Goal: Information Seeking & Learning: Learn about a topic

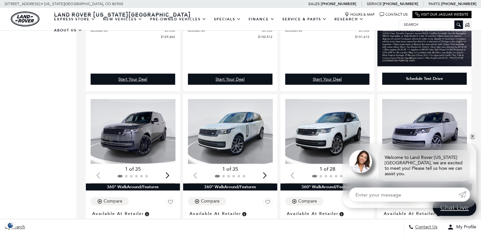
scroll to position [343, 0]
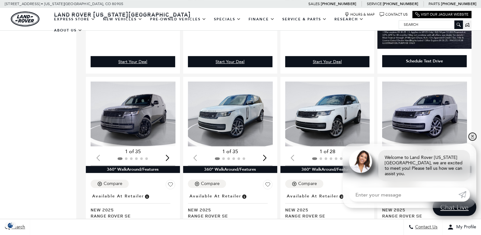
click at [471, 140] on link "✕" at bounding box center [473, 137] width 8 height 8
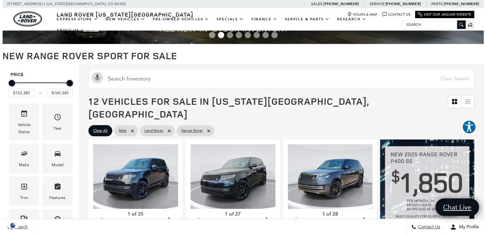
scroll to position [38, 0]
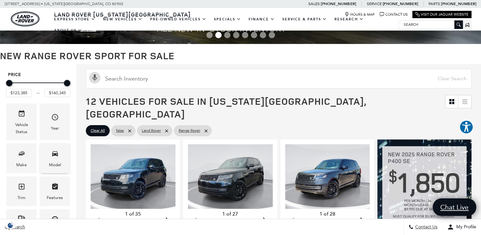
click at [54, 166] on div "Model" at bounding box center [55, 164] width 12 height 7
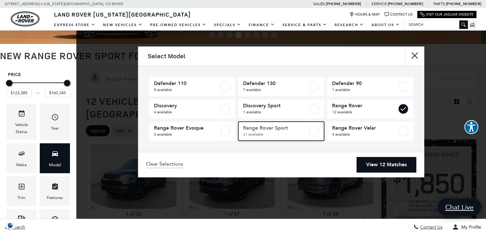
click at [314, 131] on label at bounding box center [314, 131] width 10 height 10
type input "$88,075"
checkbox input "true"
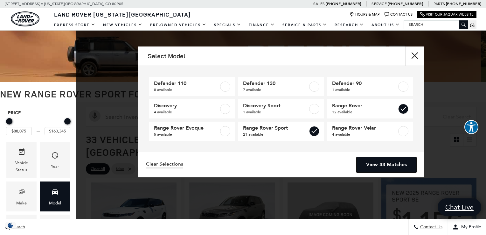
click at [386, 166] on link "View 33 Matches" at bounding box center [386, 165] width 60 height 16
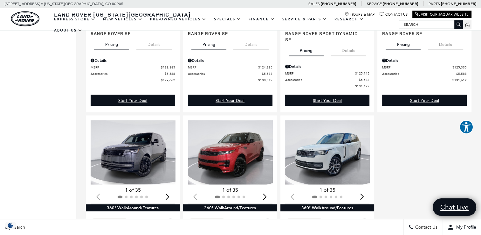
scroll to position [1208, 0]
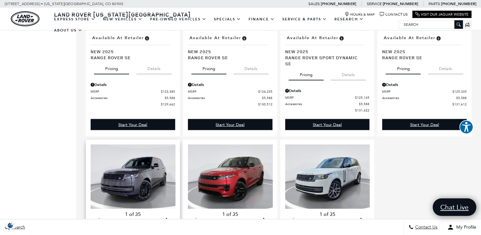
click at [133, 174] on img "1 / 2" at bounding box center [134, 176] width 86 height 65
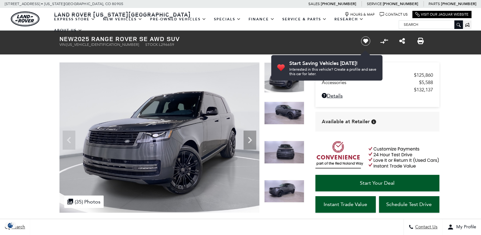
click at [252, 138] on icon "Next" at bounding box center [250, 140] width 13 height 13
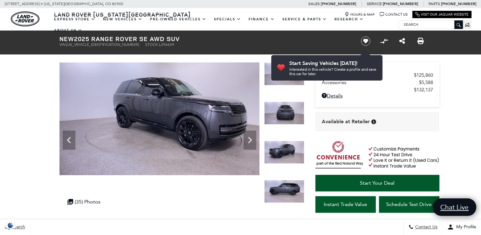
click at [252, 138] on icon "Next" at bounding box center [250, 140] width 13 height 13
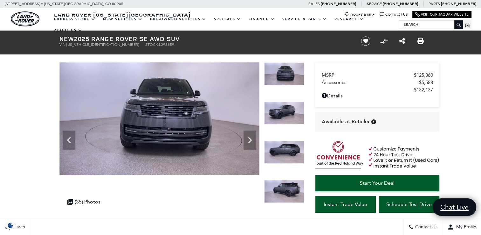
click at [252, 138] on icon "Next" at bounding box center [250, 140] width 13 height 13
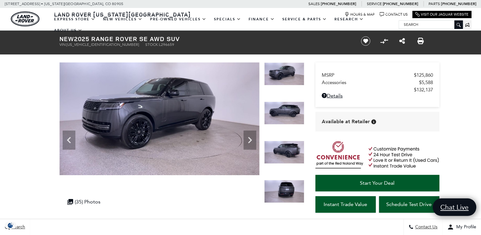
click at [252, 138] on icon "Next" at bounding box center [250, 140] width 13 height 13
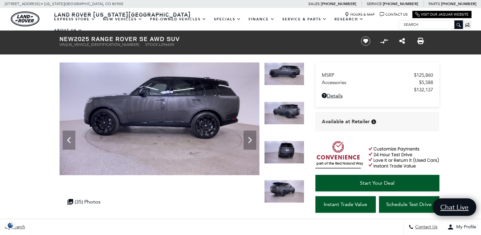
click at [252, 138] on icon "Next" at bounding box center [250, 140] width 13 height 13
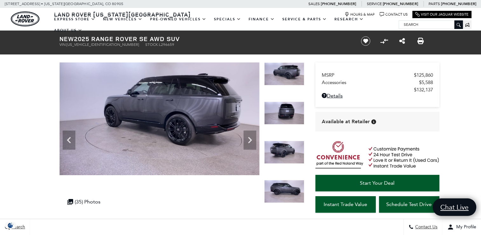
click at [252, 138] on icon "Next" at bounding box center [250, 140] width 13 height 13
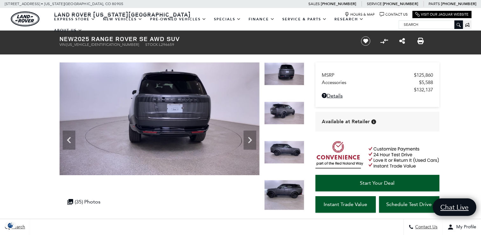
click at [252, 138] on icon "Next" at bounding box center [250, 140] width 13 height 13
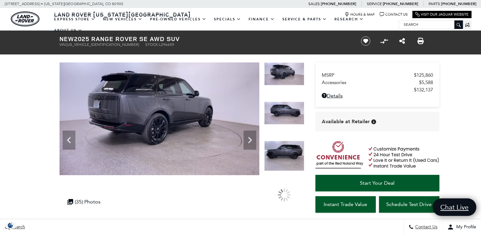
click at [252, 138] on icon "Next" at bounding box center [250, 140] width 13 height 13
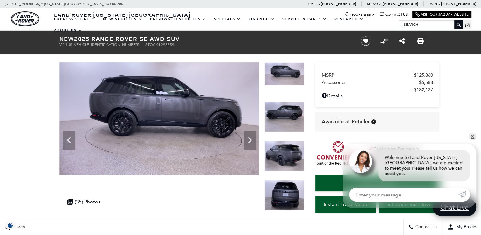
click at [252, 138] on icon "Next" at bounding box center [250, 140] width 13 height 13
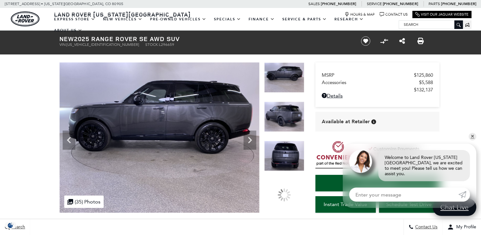
click at [252, 138] on icon "Next" at bounding box center [250, 140] width 13 height 13
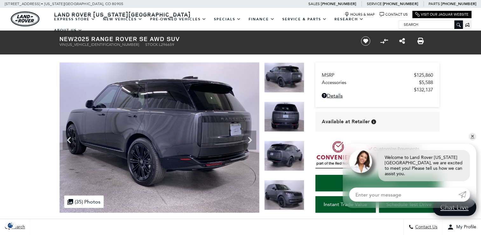
click at [252, 138] on icon "Next" at bounding box center [250, 140] width 13 height 13
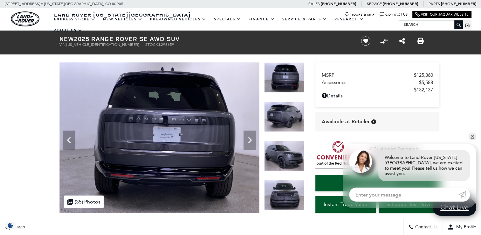
click at [252, 138] on icon "Next" at bounding box center [250, 140] width 13 height 13
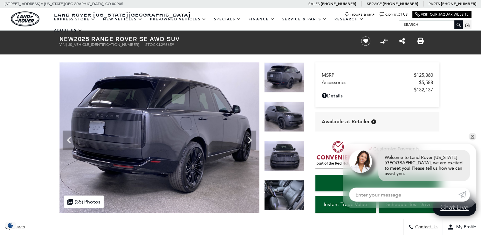
click at [252, 138] on icon "Next" at bounding box center [250, 140] width 13 height 13
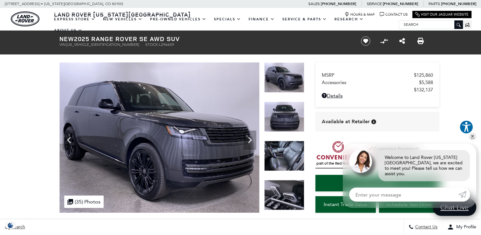
click at [252, 138] on icon "Next" at bounding box center [250, 140] width 13 height 13
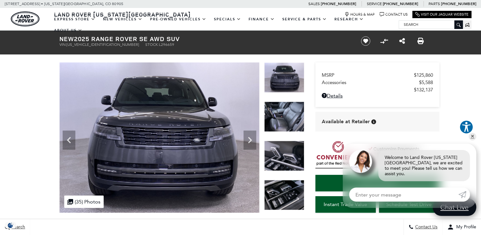
click at [252, 138] on icon "Next" at bounding box center [250, 140] width 13 height 13
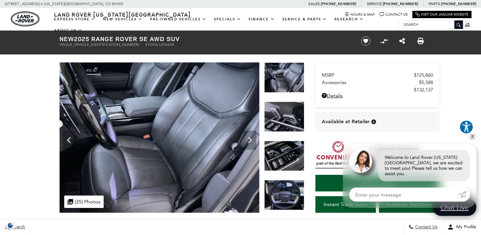
click at [252, 138] on icon "Next" at bounding box center [250, 140] width 13 height 13
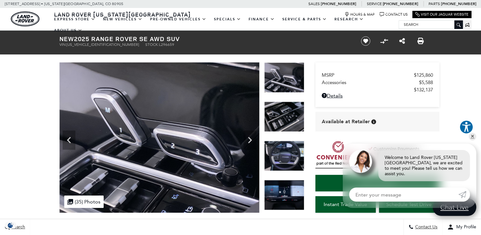
click at [252, 138] on icon "Next" at bounding box center [250, 140] width 13 height 13
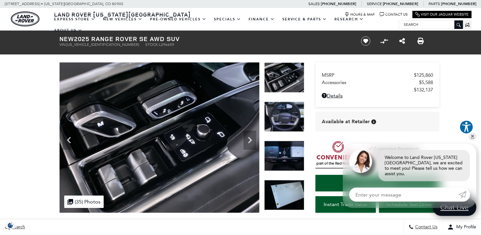
click at [252, 138] on icon "Next" at bounding box center [250, 140] width 13 height 13
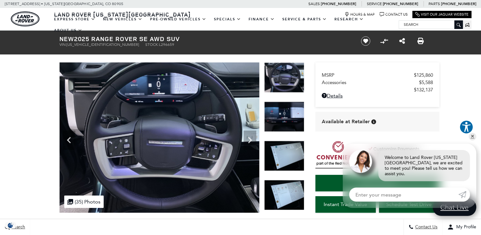
click at [252, 138] on icon "Next" at bounding box center [250, 140] width 13 height 13
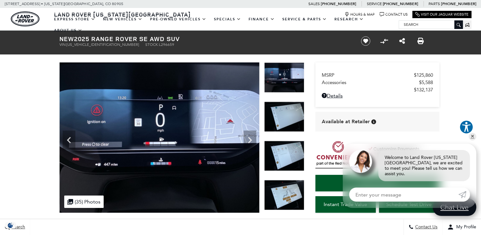
click at [252, 138] on icon "Next" at bounding box center [250, 140] width 13 height 13
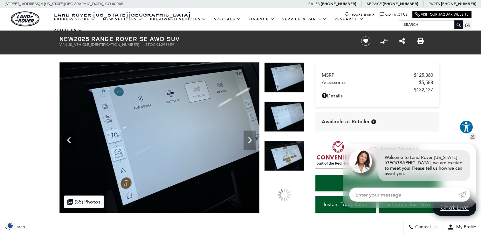
click at [252, 138] on icon "Next" at bounding box center [250, 140] width 13 height 13
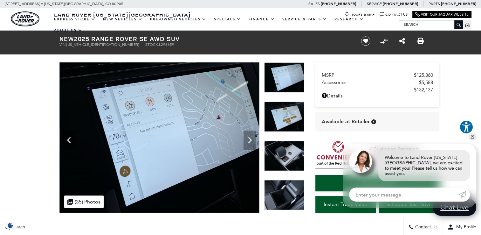
click at [252, 138] on icon "Next" at bounding box center [250, 140] width 13 height 13
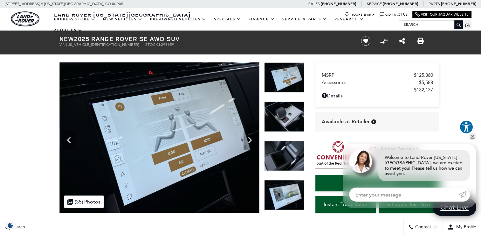
click at [252, 138] on icon "Next" at bounding box center [250, 140] width 13 height 13
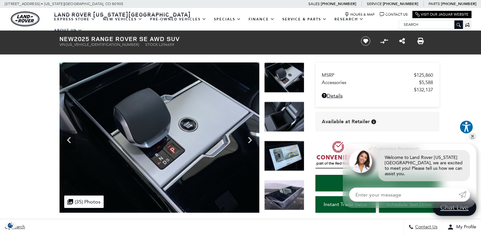
click at [252, 138] on icon "Next" at bounding box center [250, 140] width 13 height 13
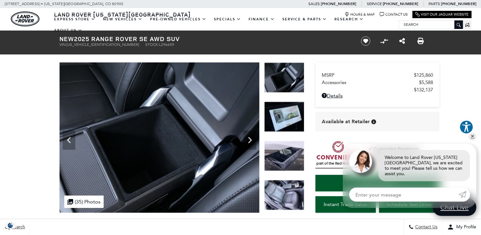
click at [252, 138] on icon "Next" at bounding box center [250, 140] width 13 height 13
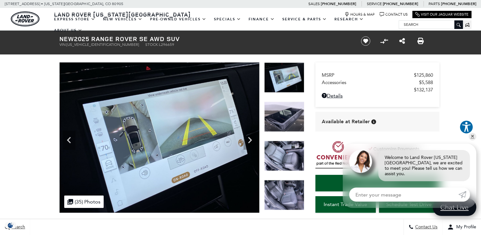
click at [252, 138] on icon "Next" at bounding box center [250, 140] width 13 height 13
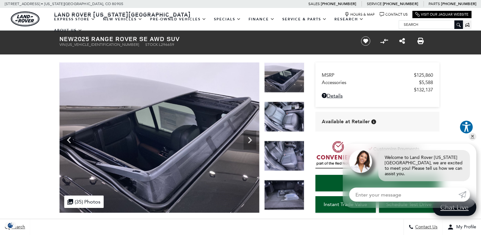
click at [252, 138] on icon "Next" at bounding box center [250, 140] width 13 height 13
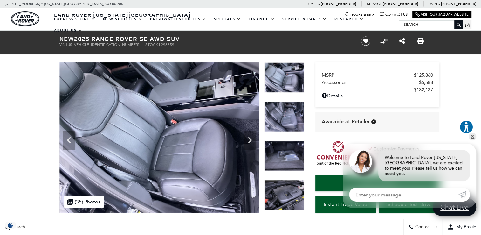
click at [252, 138] on icon "Next" at bounding box center [250, 140] width 13 height 13
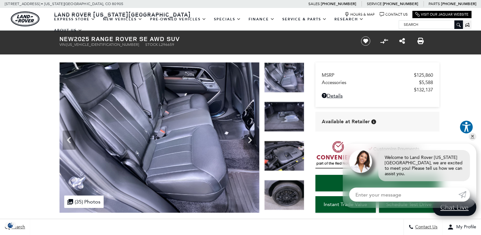
click at [252, 138] on icon "Next" at bounding box center [250, 140] width 13 height 13
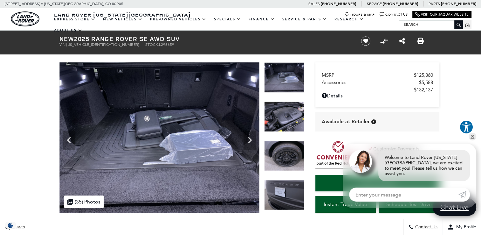
click at [252, 138] on icon "Next" at bounding box center [250, 140] width 13 height 13
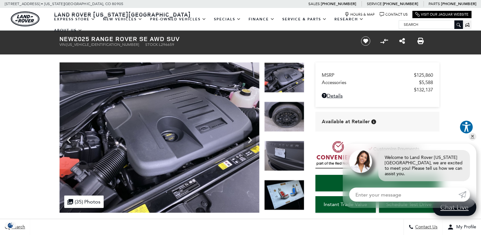
click at [252, 138] on icon "Next" at bounding box center [250, 140] width 13 height 13
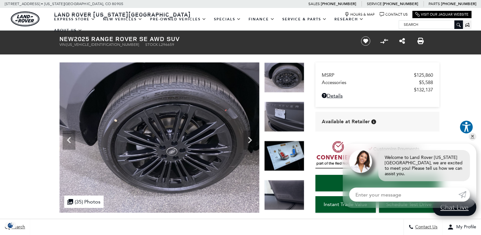
click at [252, 138] on icon "Next" at bounding box center [250, 140] width 13 height 13
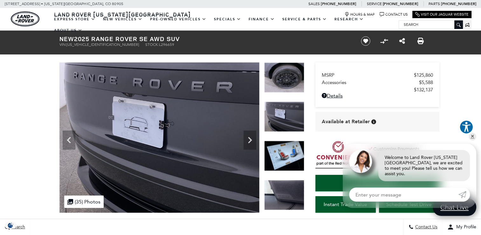
click at [252, 138] on icon "Next" at bounding box center [250, 140] width 13 height 13
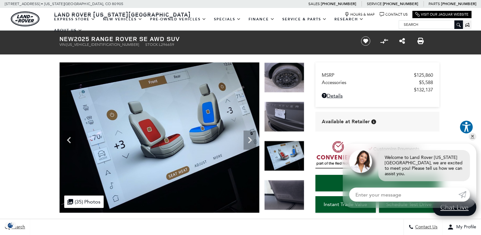
click at [252, 138] on icon "Next" at bounding box center [250, 140] width 13 height 13
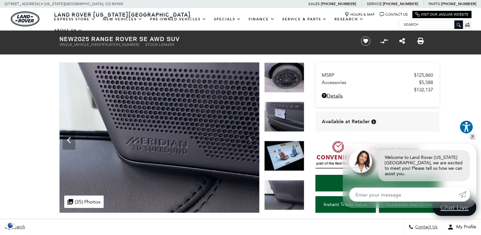
click at [252, 138] on img at bounding box center [159, 137] width 200 height 150
